Goal: Task Accomplishment & Management: Manage account settings

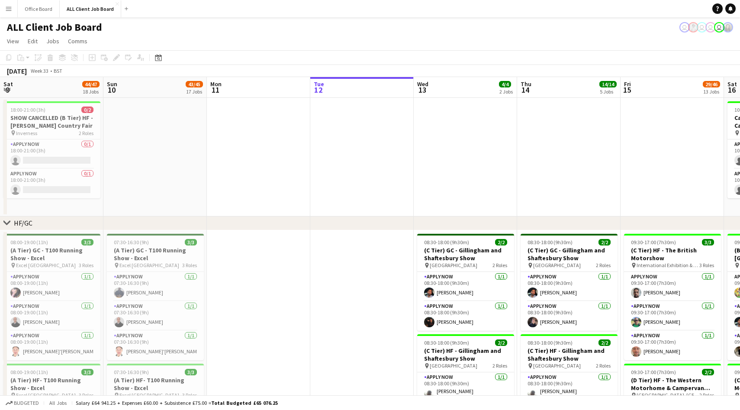
scroll to position [0, 207]
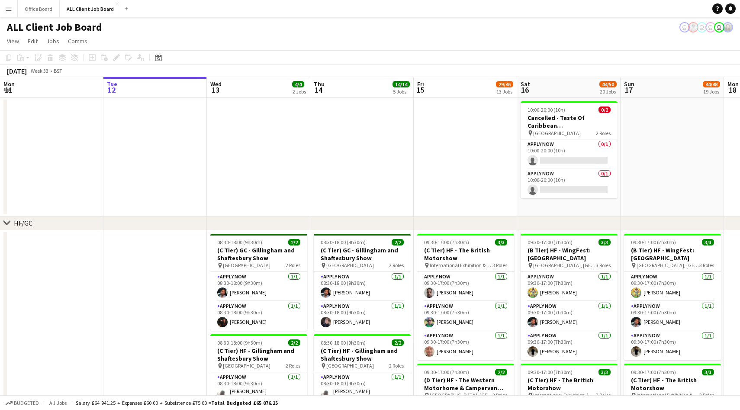
click at [9, 6] on app-icon "Menu" at bounding box center [8, 8] width 7 height 7
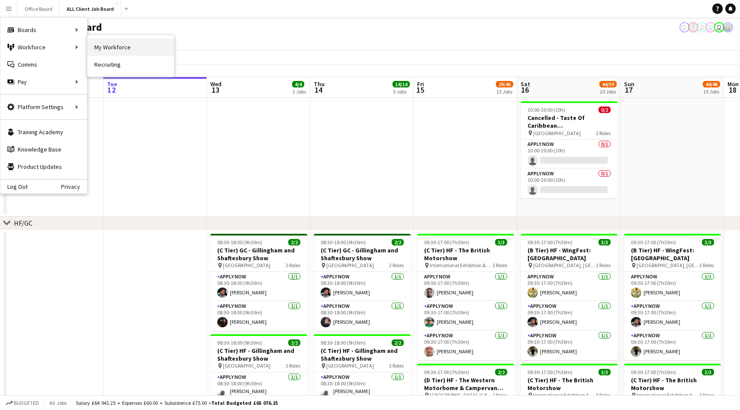
click at [113, 49] on link "My Workforce" at bounding box center [130, 47] width 87 height 17
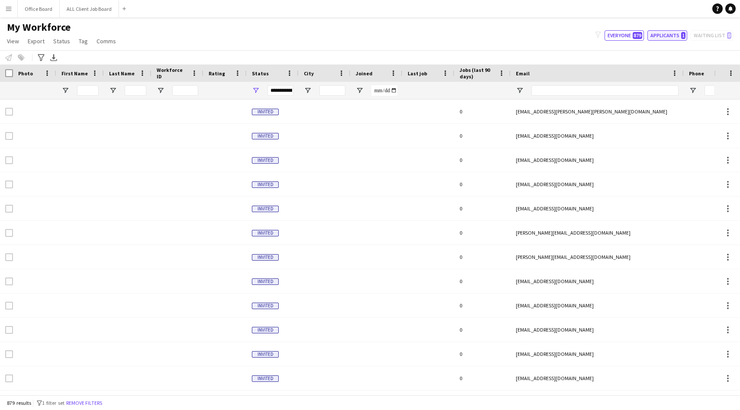
click at [673, 37] on button "Applicants 1" at bounding box center [668, 35] width 40 height 10
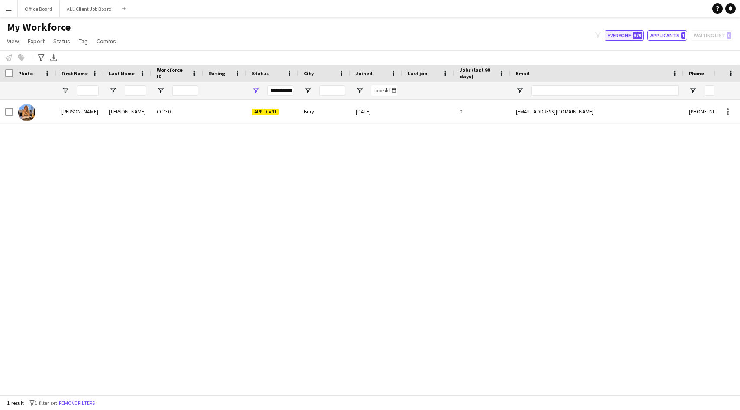
click at [628, 34] on button "Everyone 879" at bounding box center [624, 35] width 39 height 10
type input "**********"
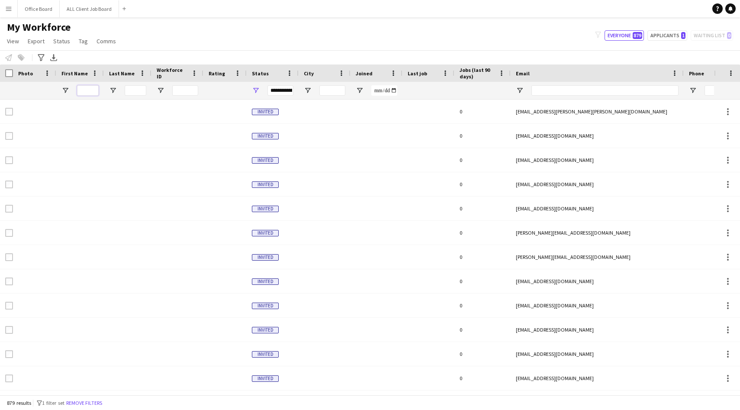
click at [91, 91] on input "First Name Filter Input" at bounding box center [88, 90] width 22 height 10
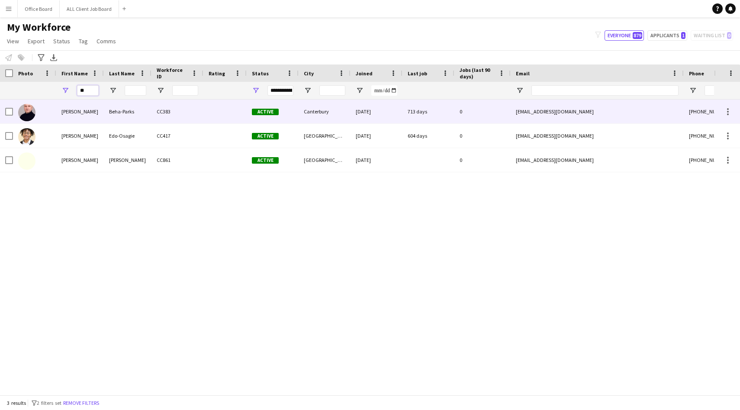
type input "*"
type input "******"
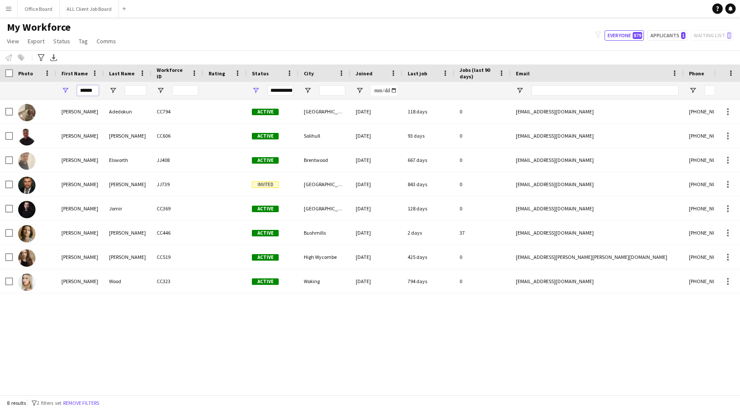
click at [87, 90] on input "******" at bounding box center [88, 90] width 22 height 10
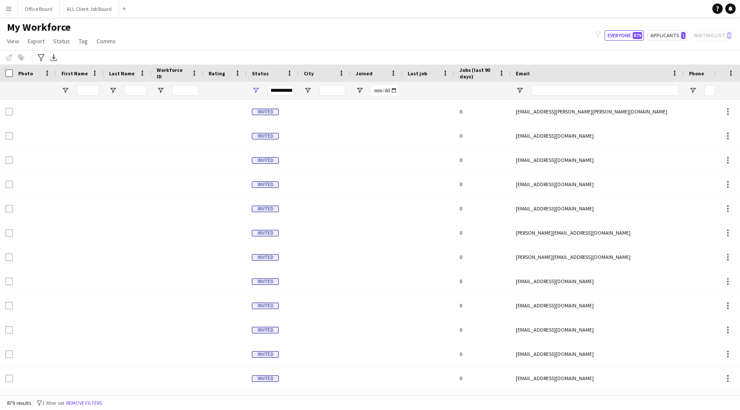
click at [6, 7] on app-icon "Menu" at bounding box center [8, 8] width 7 height 7
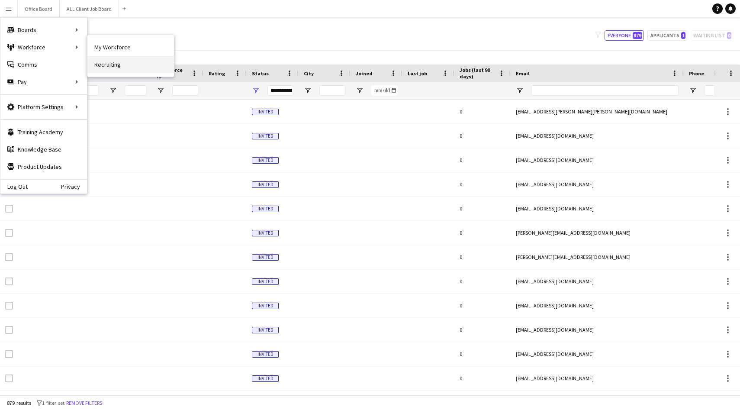
click at [116, 65] on link "Recruiting" at bounding box center [130, 64] width 87 height 17
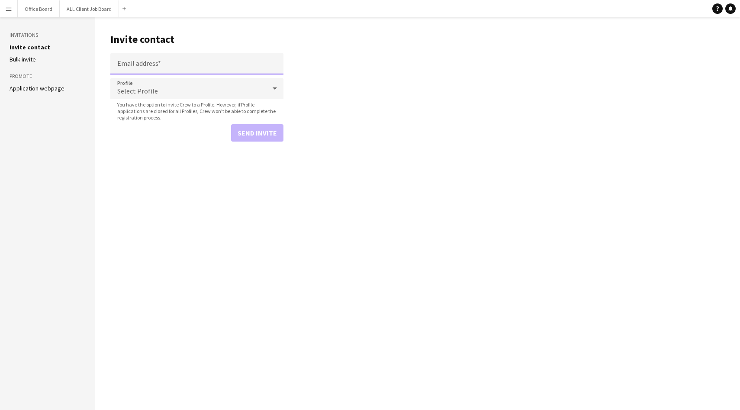
click at [176, 66] on input "Email address" at bounding box center [196, 64] width 173 height 22
paste input "**********"
type input "**********"
click at [167, 90] on div "Select Profile" at bounding box center [188, 88] width 156 height 21
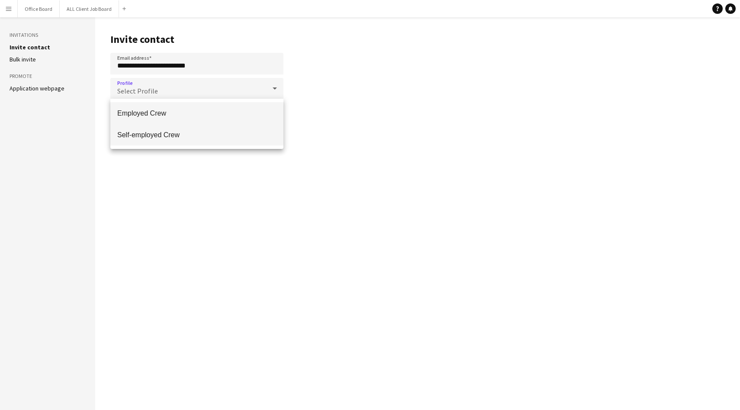
click at [165, 137] on span "Self-employed Crew" at bounding box center [196, 135] width 159 height 8
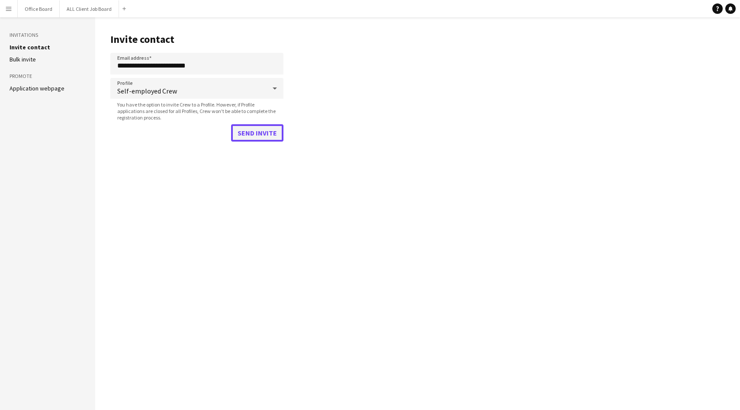
click at [260, 136] on button "Send invite" at bounding box center [257, 132] width 52 height 17
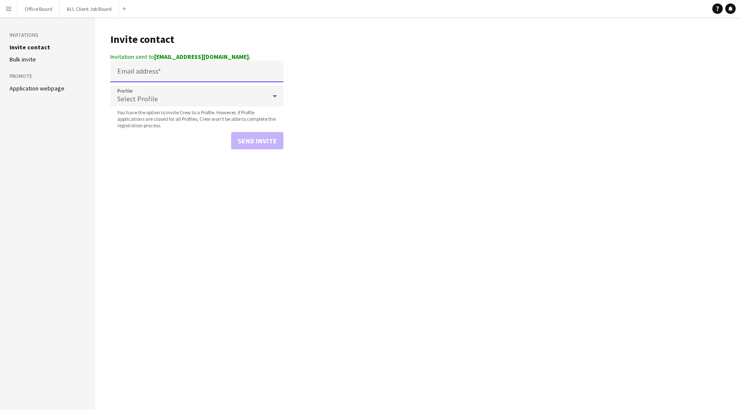
click at [145, 71] on input "Email address" at bounding box center [196, 72] width 173 height 22
paste input "**********"
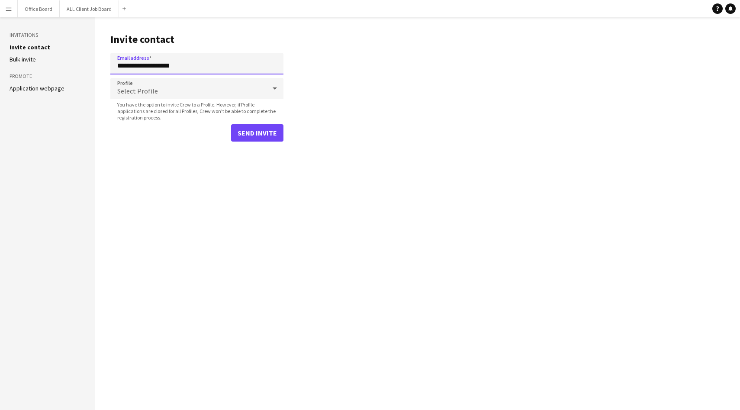
type input "**********"
click at [183, 94] on div "Select Profile" at bounding box center [188, 88] width 156 height 21
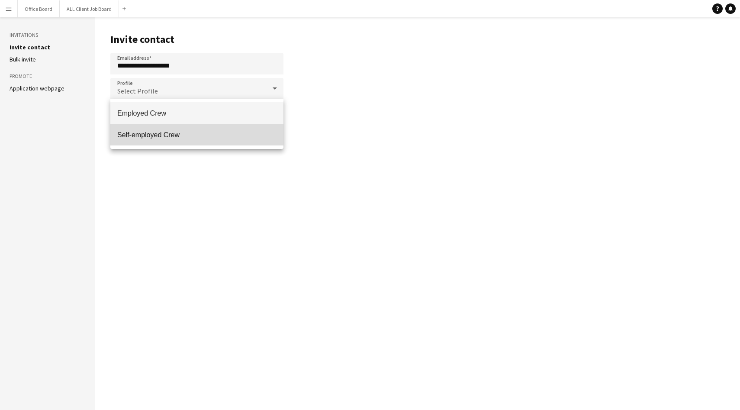
click at [190, 133] on span "Self-employed Crew" at bounding box center [196, 135] width 159 height 8
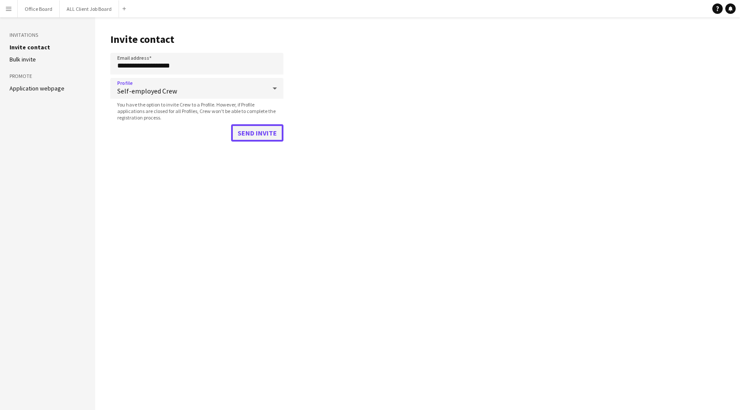
click at [261, 136] on button "Send invite" at bounding box center [257, 132] width 52 height 17
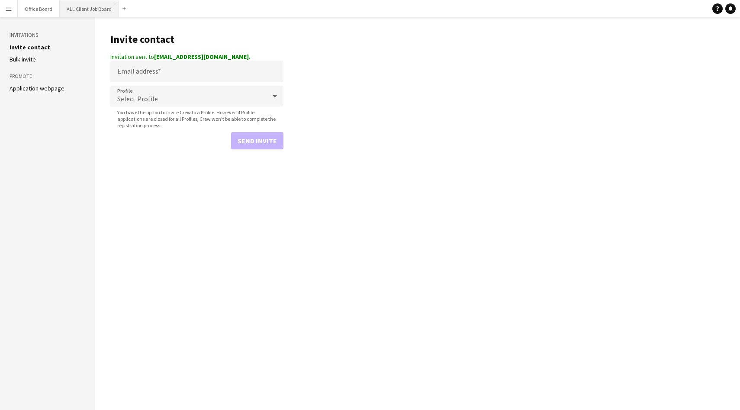
click at [81, 10] on button "ALL Client Job Board Close" at bounding box center [89, 8] width 59 height 17
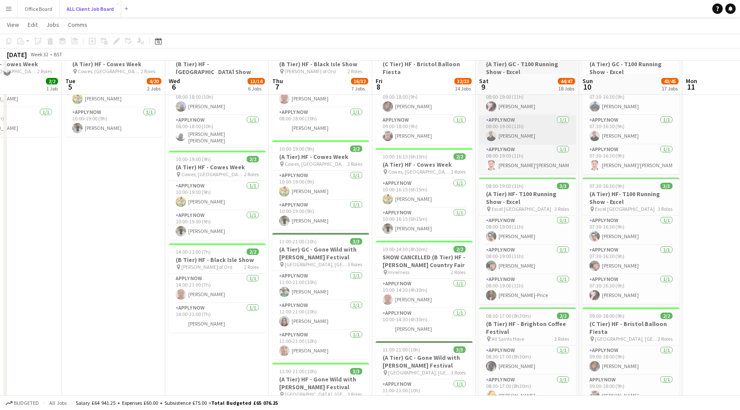
scroll to position [184, 0]
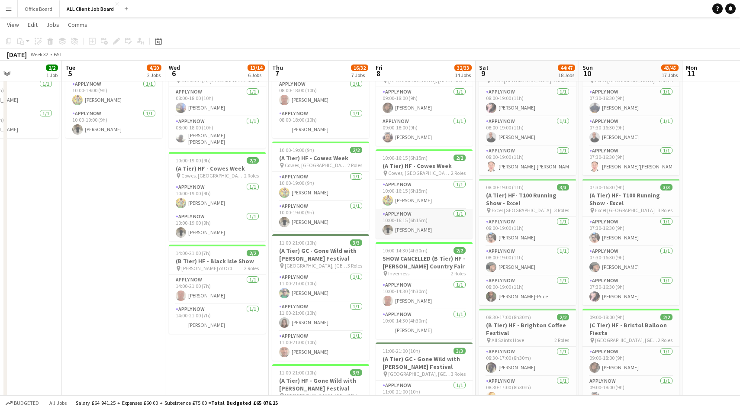
click at [394, 228] on app-card-role "APPLY NOW [DATE] 10:00-16:15 (6h15m) [PERSON_NAME]" at bounding box center [424, 223] width 97 height 29
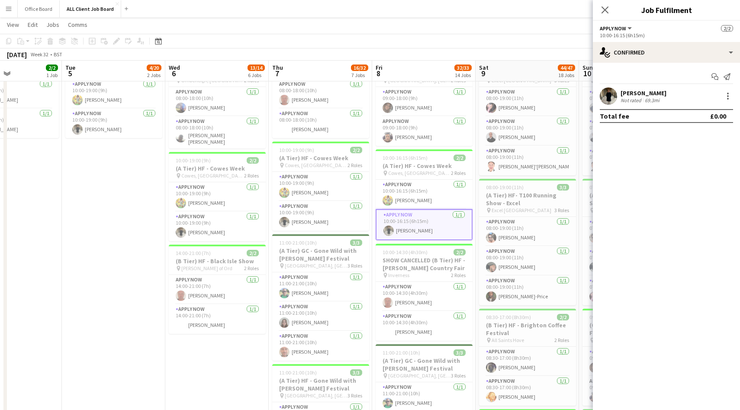
click at [611, 97] on app-user-avatar at bounding box center [608, 95] width 17 height 17
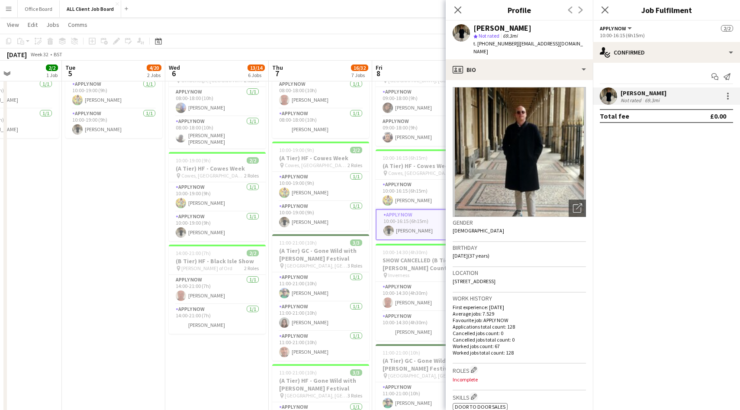
drag, startPoint x: 517, startPoint y: 275, endPoint x: 556, endPoint y: 275, distance: 38.5
click at [556, 275] on div "Location [STREET_ADDRESS]" at bounding box center [519, 279] width 133 height 25
copy span "SE25 4AQ"
click at [610, 5] on app-icon "Close pop-in" at bounding box center [605, 10] width 13 height 13
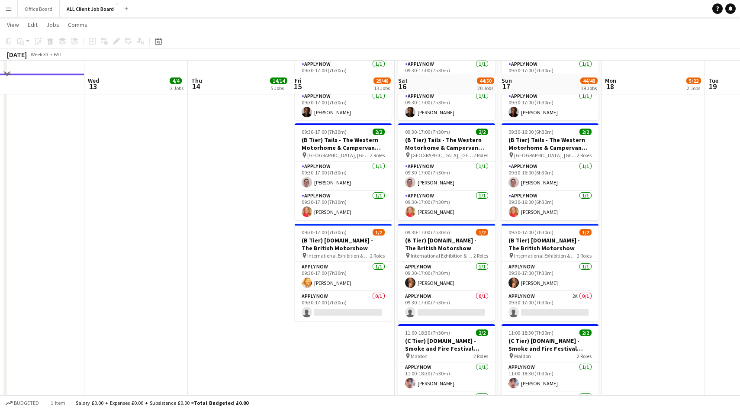
scroll to position [3178, 0]
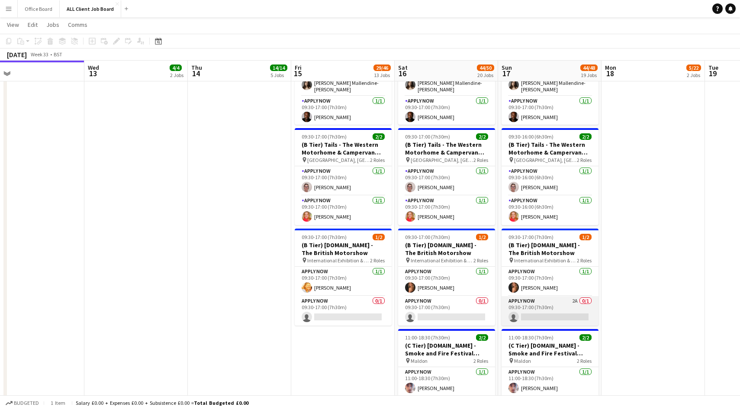
click at [565, 313] on app-card-role "APPLY NOW 2A 0/1 09:30-17:00 (7h30m) single-neutral-actions" at bounding box center [550, 310] width 97 height 29
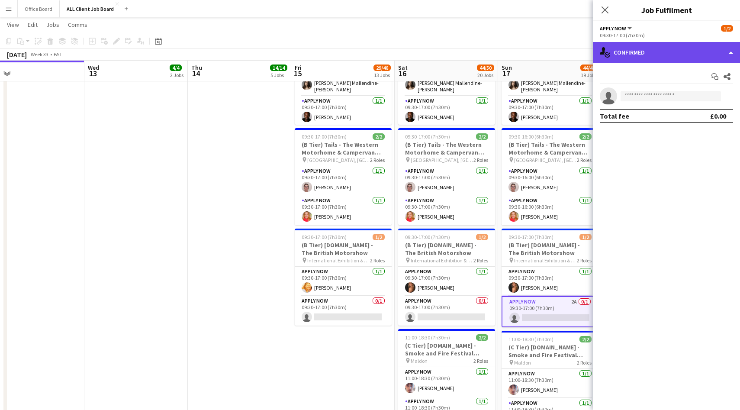
click at [641, 47] on div "single-neutral-actions-check-2 Confirmed" at bounding box center [666, 52] width 147 height 21
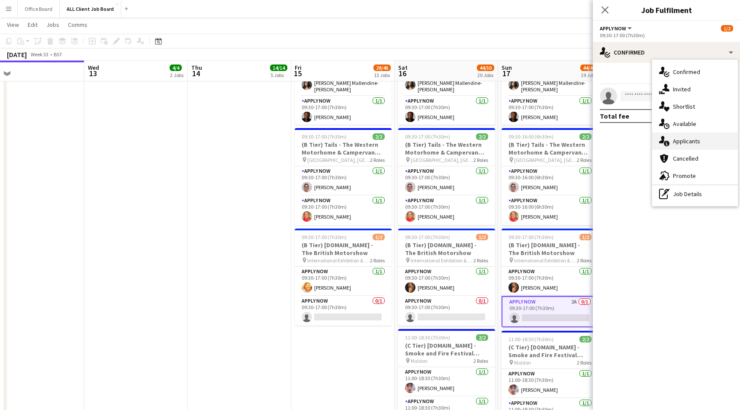
click at [688, 134] on div "single-neutral-actions-information Applicants" at bounding box center [696, 140] width 86 height 17
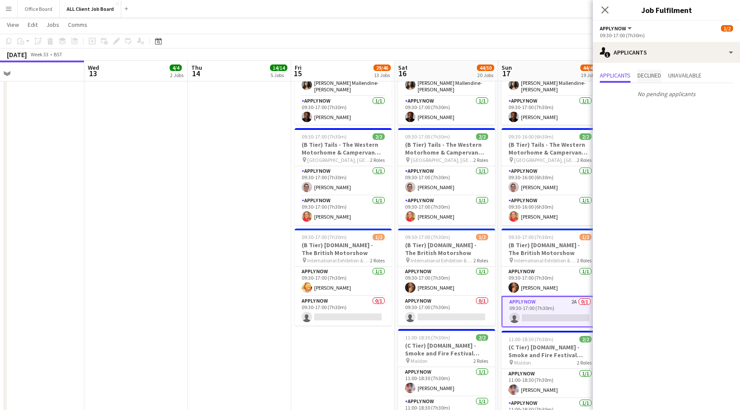
click at [652, 72] on span "Declined" at bounding box center [650, 75] width 24 height 6
click at [605, 9] on icon at bounding box center [605, 10] width 8 height 8
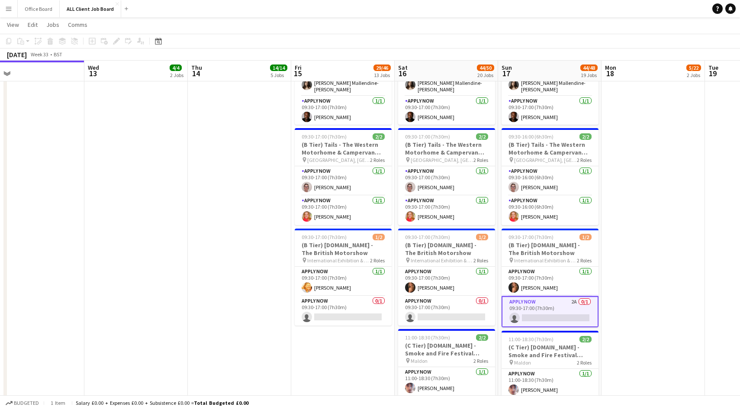
click at [671, 192] on app-date-cell at bounding box center [653, 370] width 103 height 755
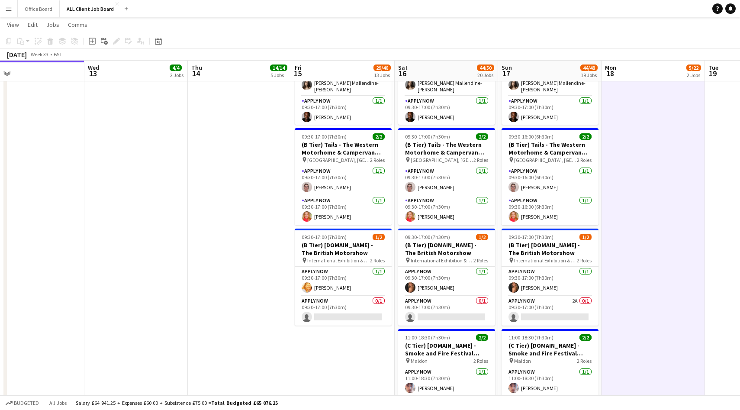
click at [671, 192] on app-date-cell at bounding box center [653, 370] width 103 height 755
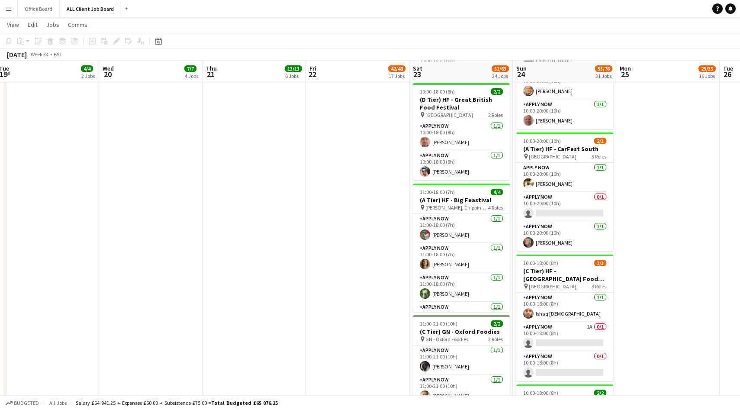
scroll to position [1715, 0]
click at [588, 323] on app-card-role "APPLY NOW 1A 0/1 10:00-18:00 (8h) single-neutral-actions" at bounding box center [565, 337] width 97 height 29
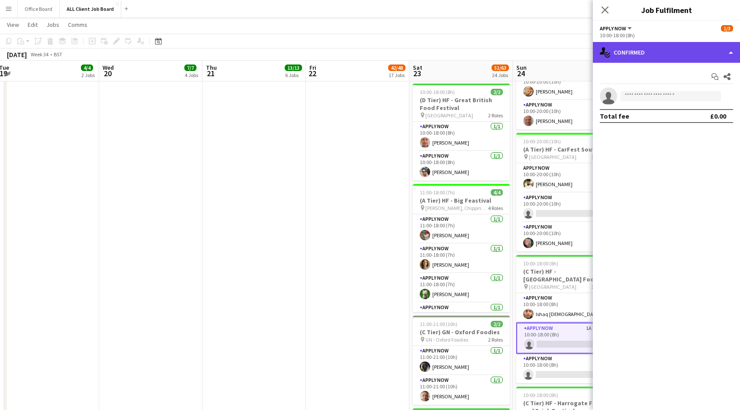
click at [631, 60] on div "single-neutral-actions-check-2 Confirmed" at bounding box center [666, 52] width 147 height 21
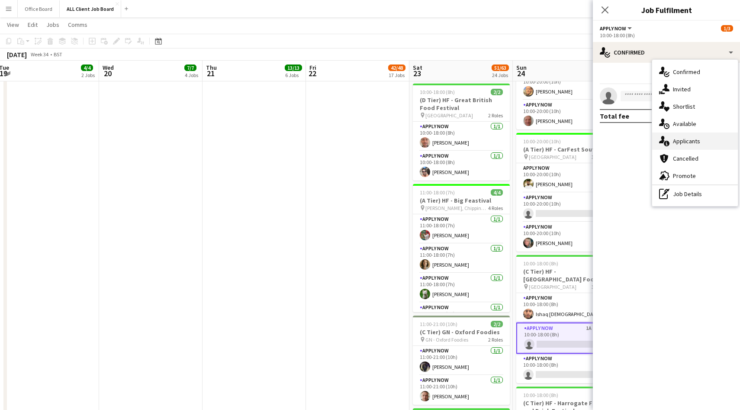
click at [697, 141] on div "single-neutral-actions-information Applicants" at bounding box center [696, 140] width 86 height 17
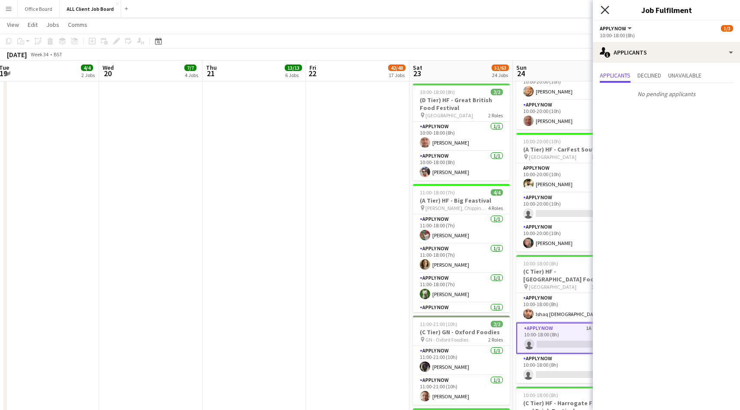
click at [604, 9] on icon at bounding box center [605, 10] width 8 height 8
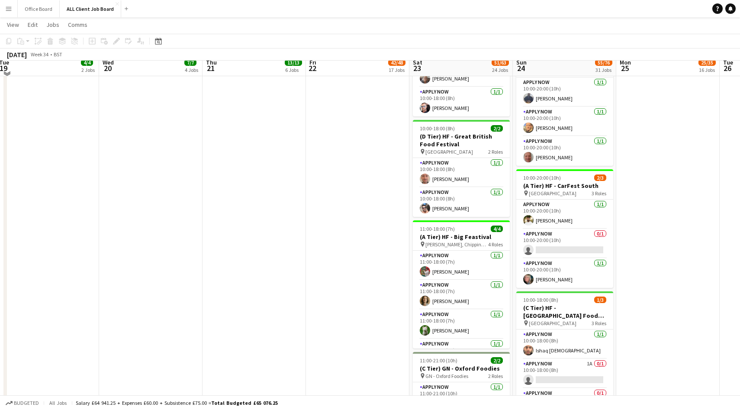
scroll to position [1672, 0]
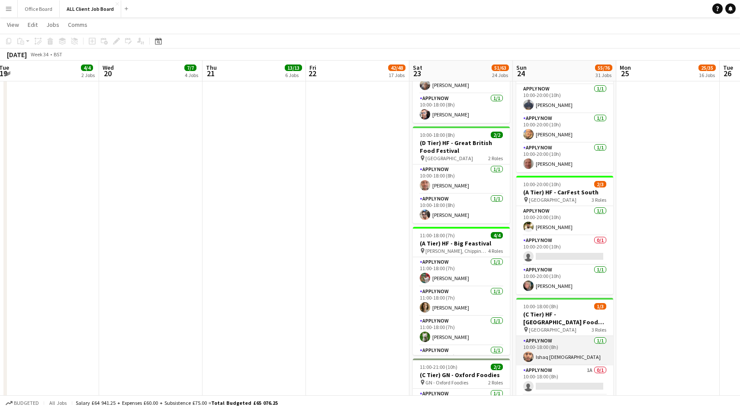
click at [525, 352] on app-user-avatar at bounding box center [528, 357] width 10 height 10
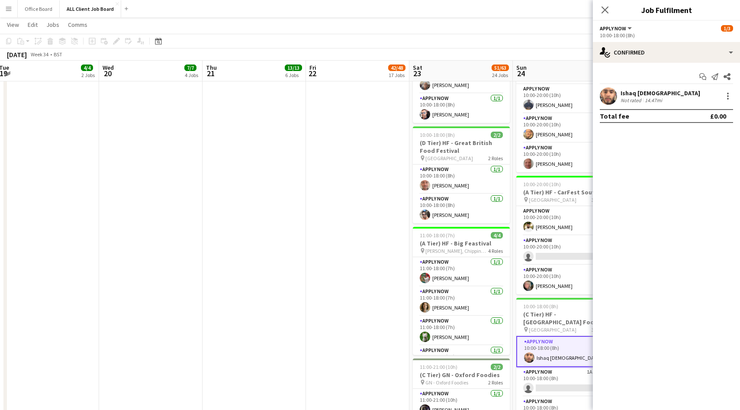
click at [611, 97] on app-user-avatar at bounding box center [608, 95] width 17 height 17
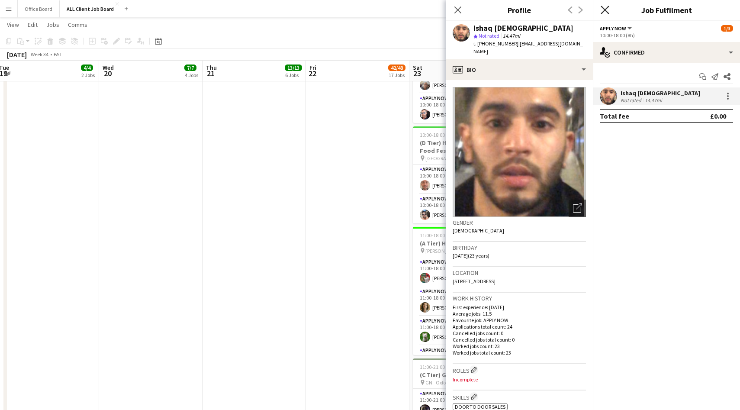
click at [603, 13] on icon "Close pop-in" at bounding box center [605, 10] width 8 height 8
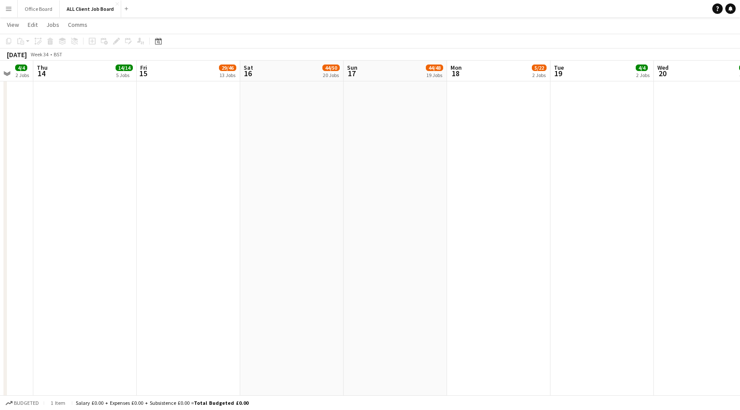
scroll to position [0, 271]
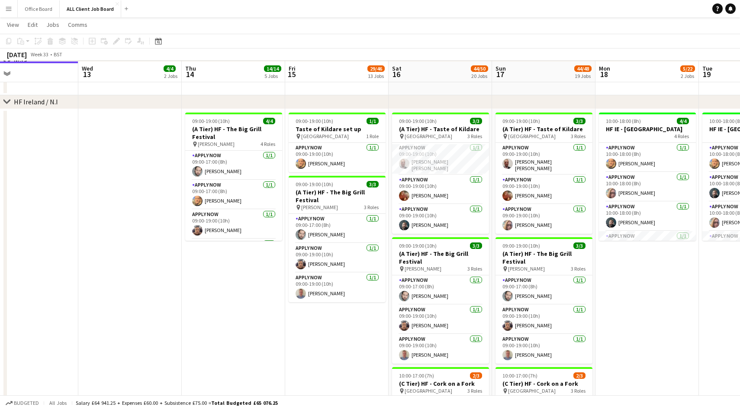
scroll to position [1512, 0]
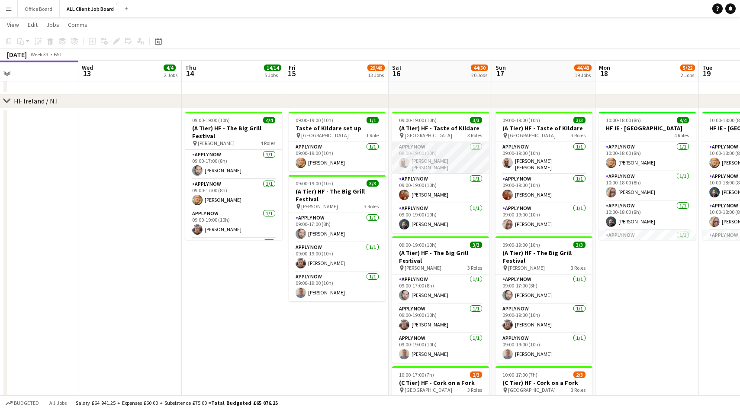
click at [403, 163] on app-user-avatar at bounding box center [404, 163] width 10 height 10
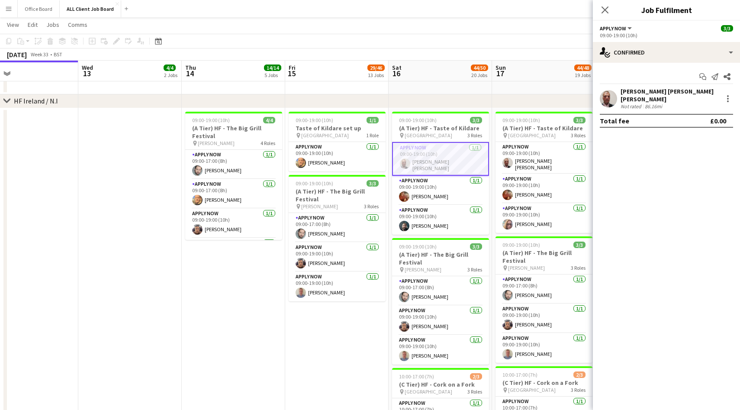
click at [616, 96] on app-user-avatar at bounding box center [608, 98] width 17 height 17
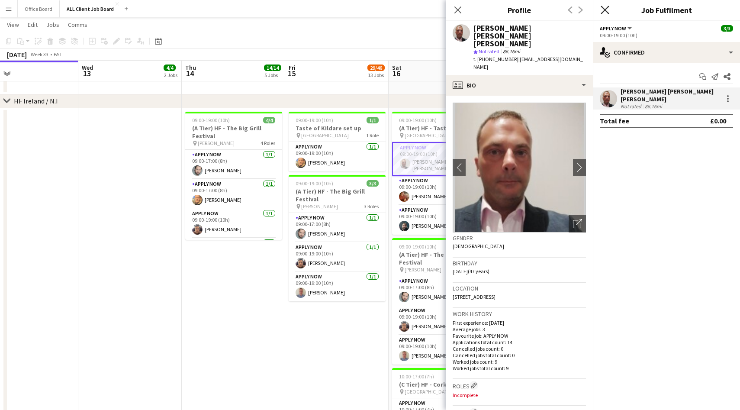
click at [602, 10] on icon "Close pop-in" at bounding box center [605, 10] width 8 height 8
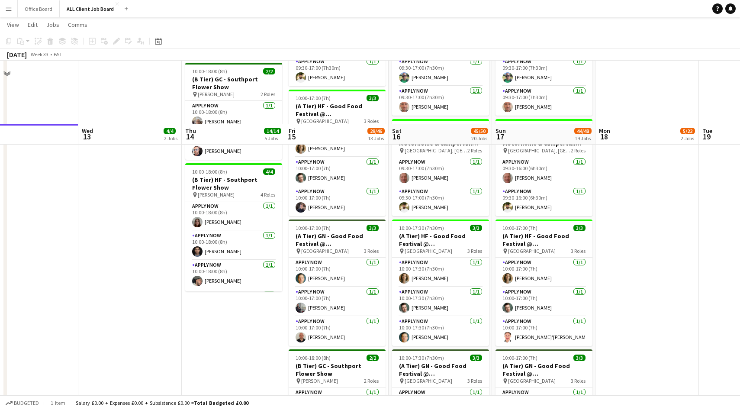
scroll to position [536, 0]
